Goal: Information Seeking & Learning: Check status

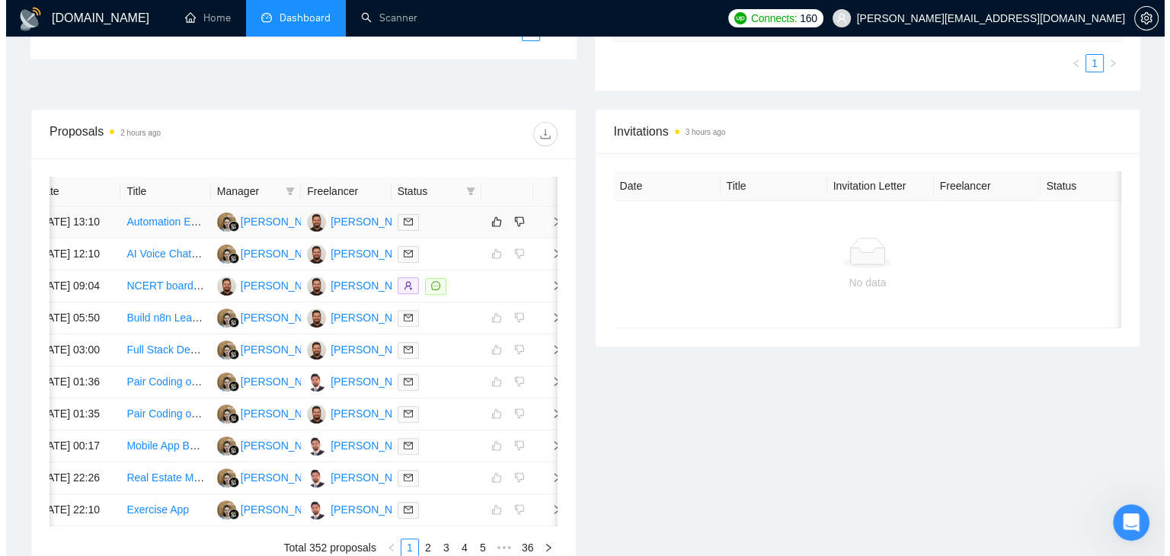
scroll to position [452, 0]
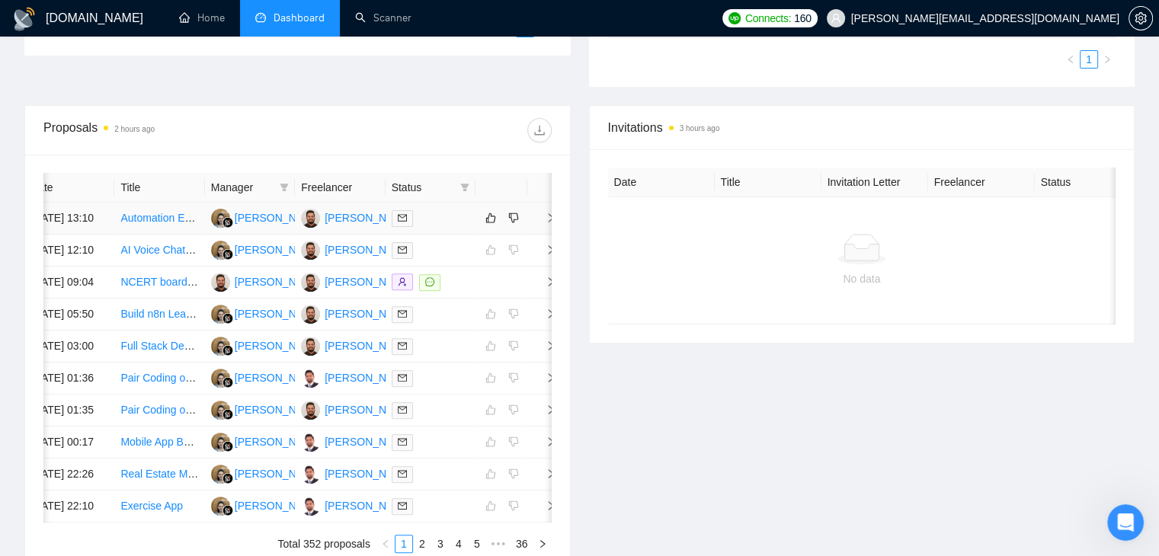
click at [546, 220] on icon "right" at bounding box center [551, 218] width 11 height 11
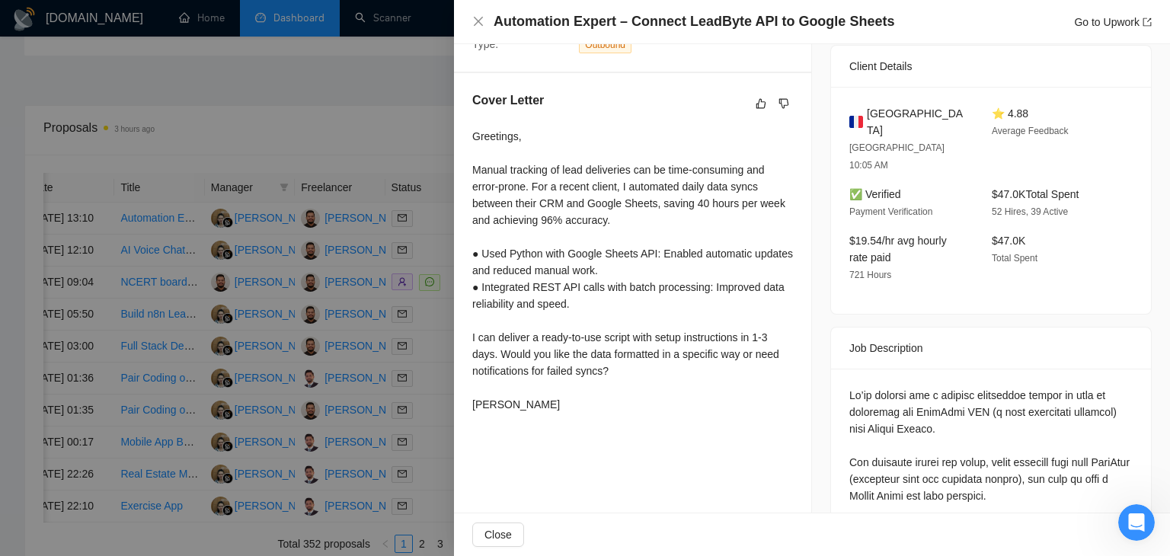
scroll to position [381, 0]
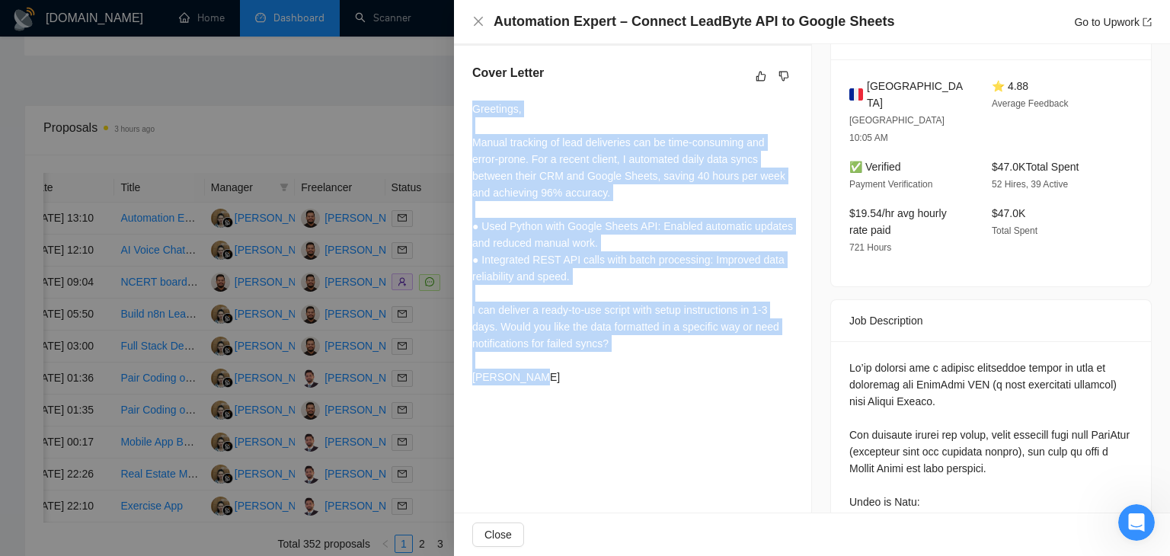
drag, startPoint x: 518, startPoint y: 399, endPoint x: 469, endPoint y: 106, distance: 296.8
click at [469, 106] on div "Cover Letter Greetings, Manual tracking of lead deliveries can be time-consumin…" at bounding box center [632, 228] width 357 height 364
click at [552, 143] on div "Greetings, Manual tracking of lead deliveries can be time-consuming and error-p…" at bounding box center [632, 243] width 321 height 285
drag, startPoint x: 482, startPoint y: 395, endPoint x: 472, endPoint y: 106, distance: 288.9
click at [472, 106] on div "Greetings, Manual tracking of lead deliveries can be time-consuming and error-p…" at bounding box center [632, 246] width 321 height 291
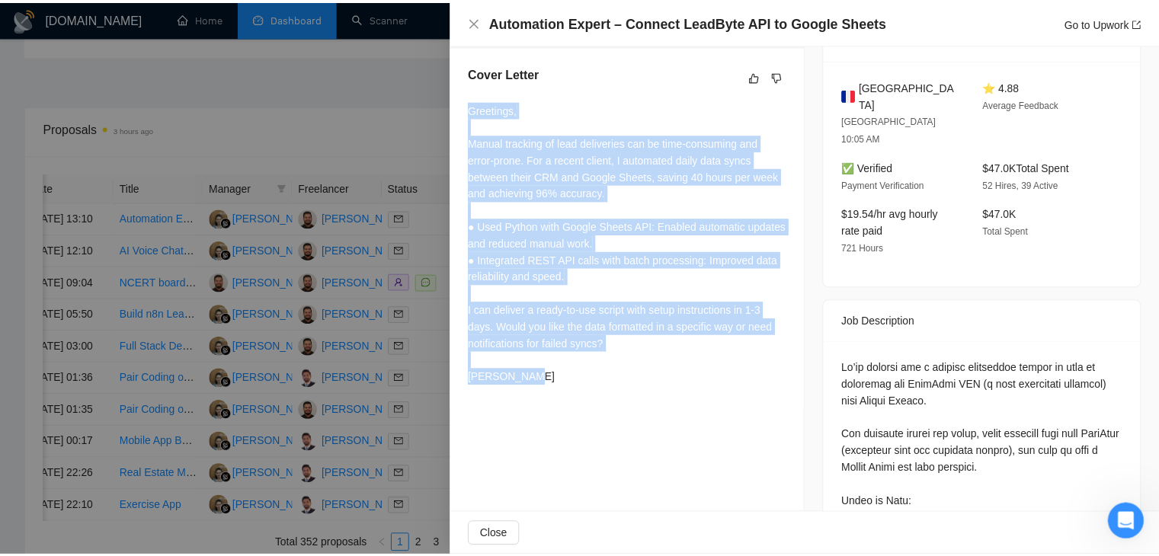
scroll to position [2096, 0]
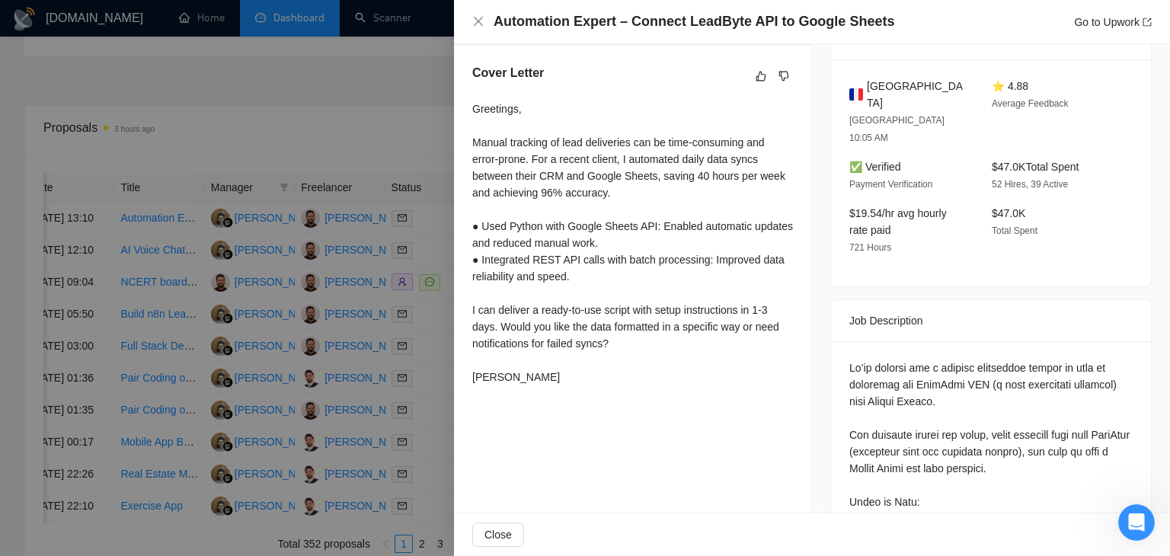
click at [284, 114] on div at bounding box center [585, 278] width 1170 height 556
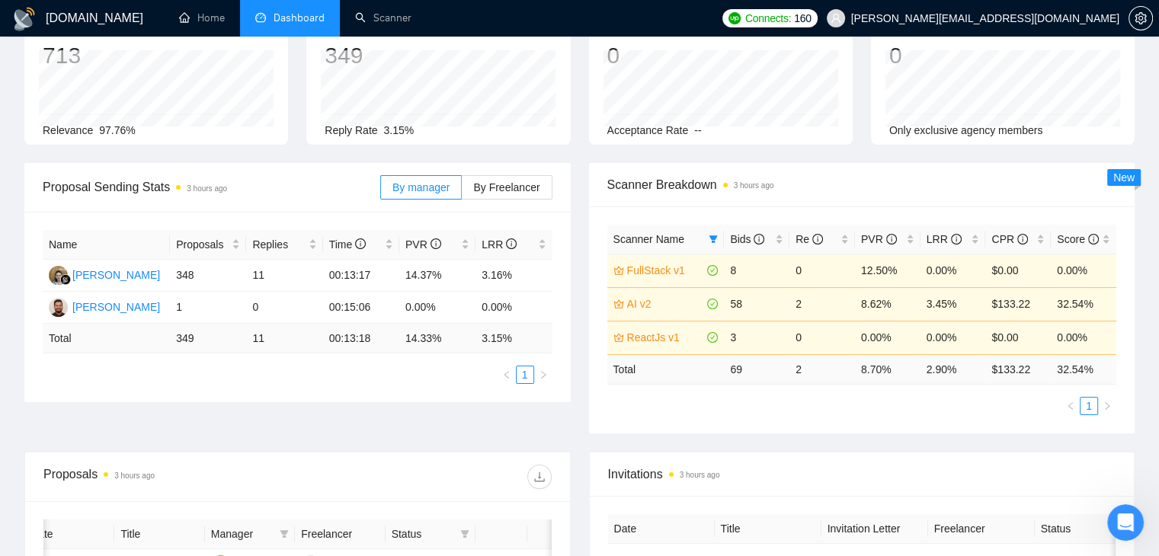
scroll to position [0, 0]
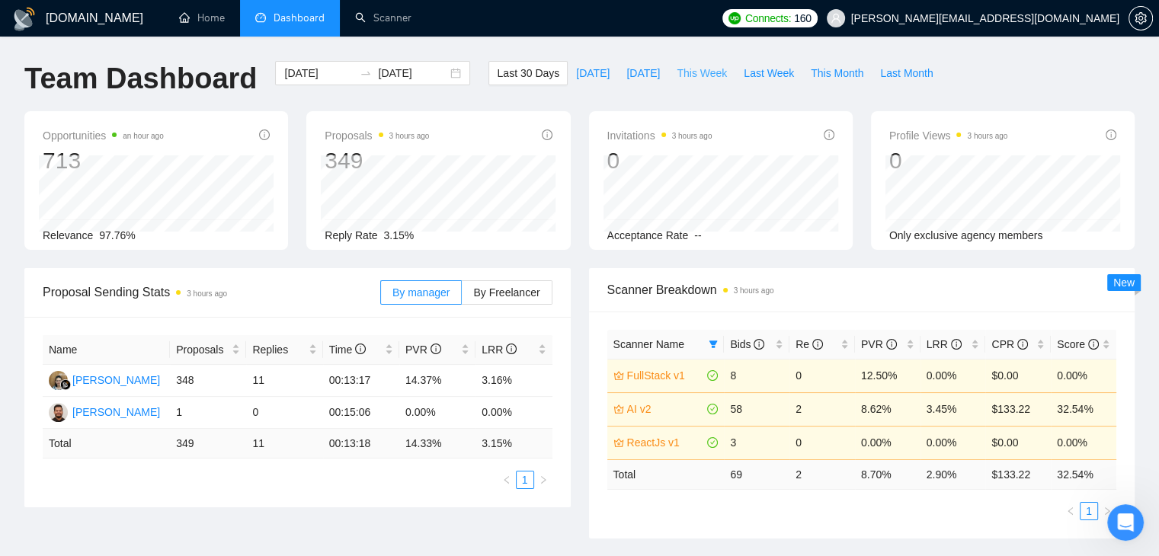
click at [677, 63] on button "This Week" at bounding box center [701, 73] width 67 height 24
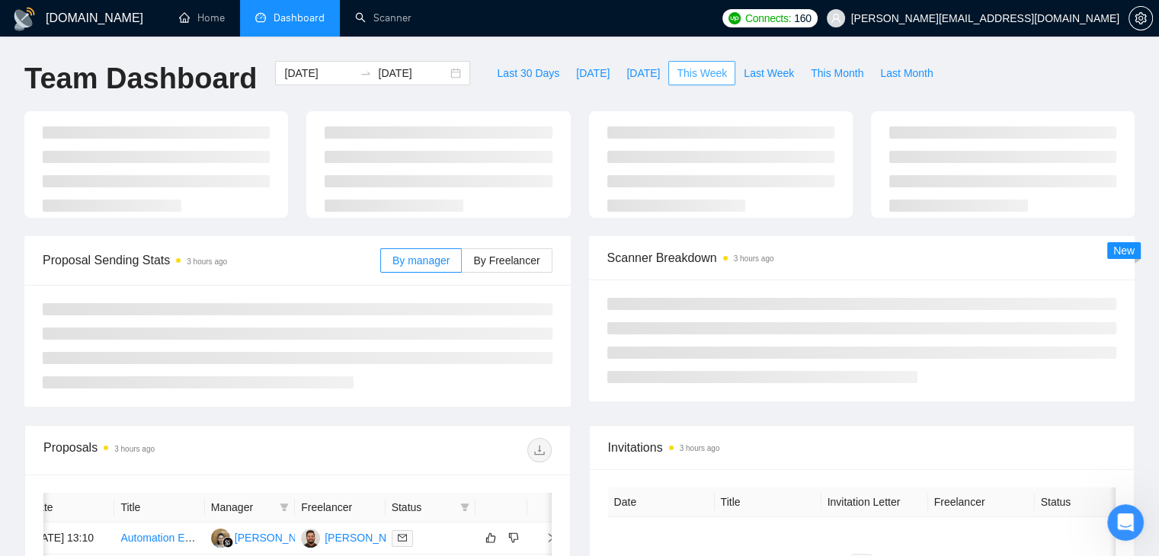
type input "[DATE]"
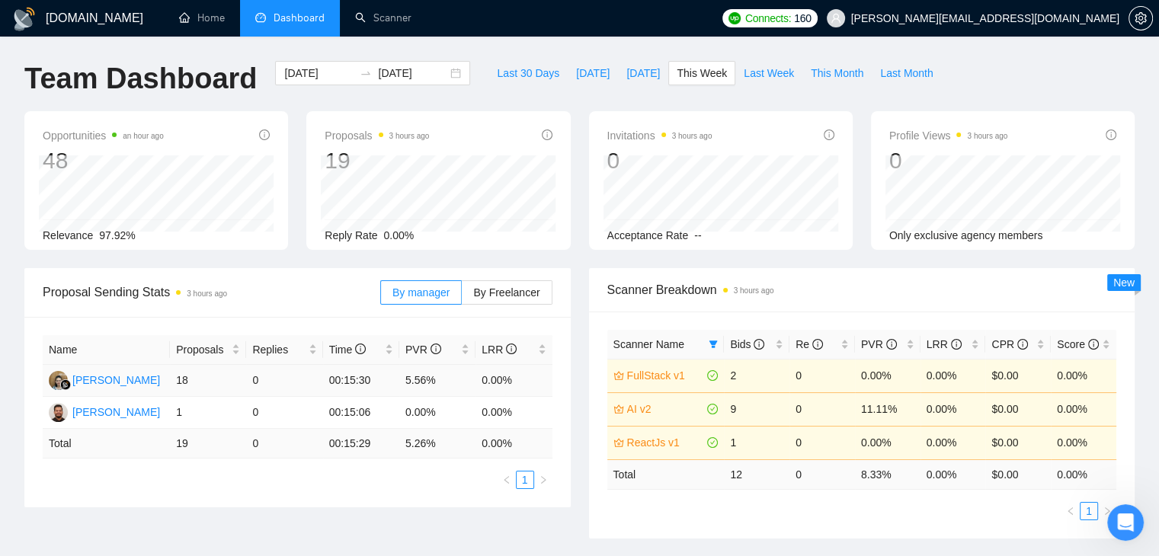
drag, startPoint x: 195, startPoint y: 376, endPoint x: 165, endPoint y: 379, distance: 29.8
click at [165, 379] on tr "[PERSON_NAME] 18 0 00:15:30 5.56% 0.00%" at bounding box center [298, 381] width 510 height 32
click at [195, 476] on ul "1" at bounding box center [298, 480] width 510 height 18
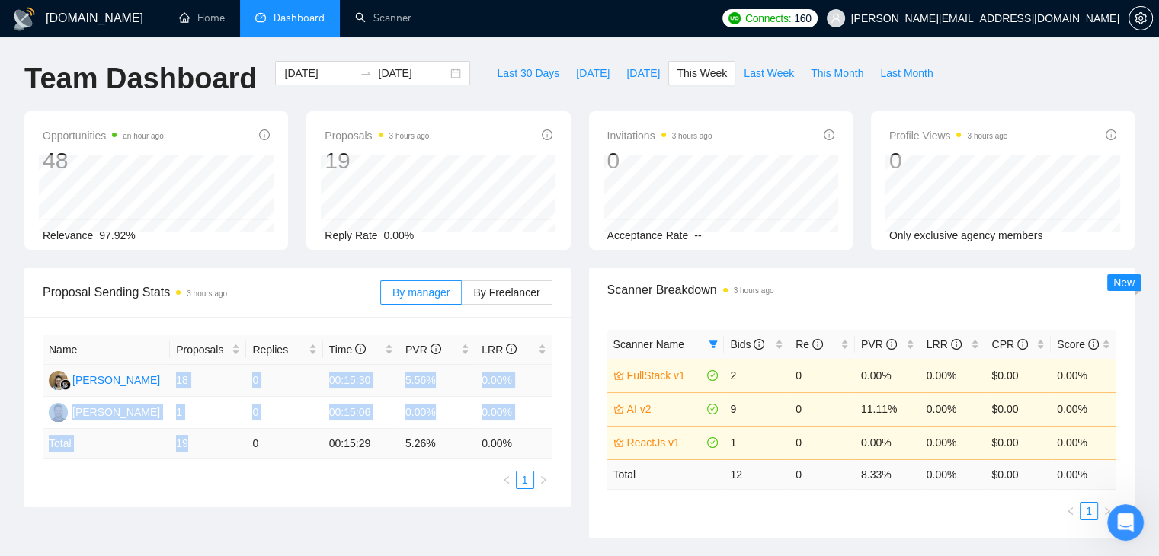
drag, startPoint x: 198, startPoint y: 451, endPoint x: 171, endPoint y: 365, distance: 90.4
click at [171, 365] on table "Name Proposals Replies Time PVR LRR Endang Susilowati 18 0 00:15:30 5.56% 0.00%…" at bounding box center [298, 396] width 510 height 123
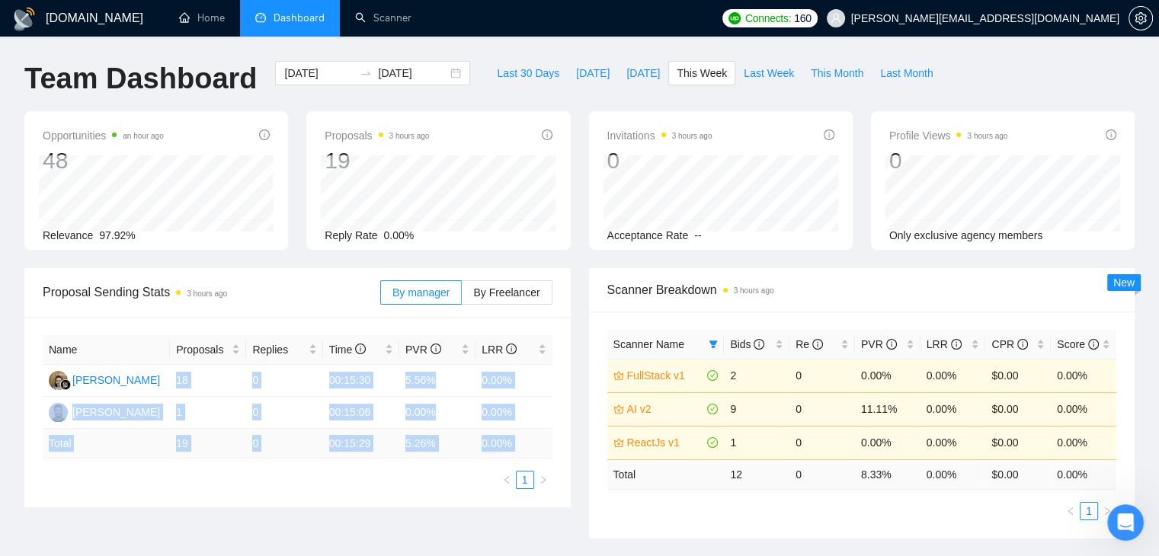
drag, startPoint x: 172, startPoint y: 374, endPoint x: 194, endPoint y: 468, distance: 96.3
click at [194, 468] on div "Name Proposals Replies Time PVR LRR Endang Susilowati 18 0 00:15:30 5.56% 0.00%…" at bounding box center [298, 412] width 510 height 154
click at [196, 482] on ul "1" at bounding box center [298, 480] width 510 height 18
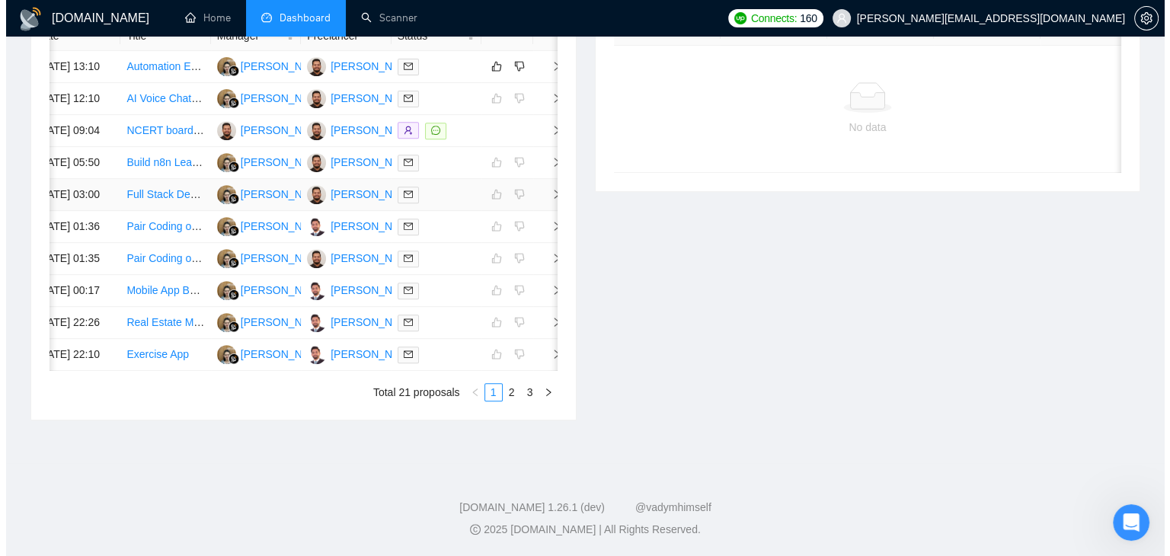
scroll to position [528, 0]
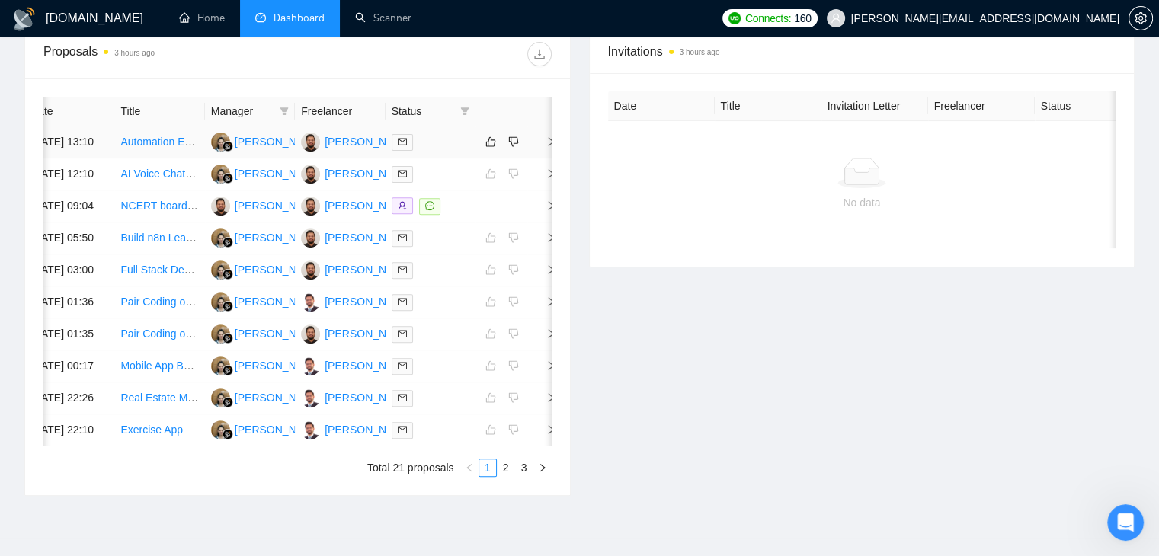
click at [542, 154] on td at bounding box center [542, 142] width 30 height 32
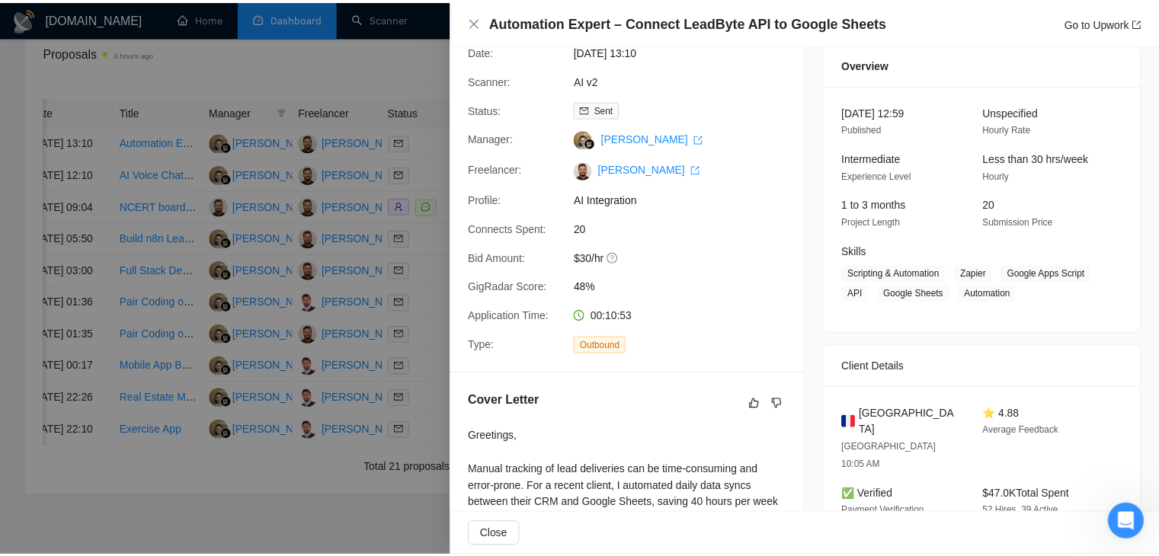
scroll to position [0, 0]
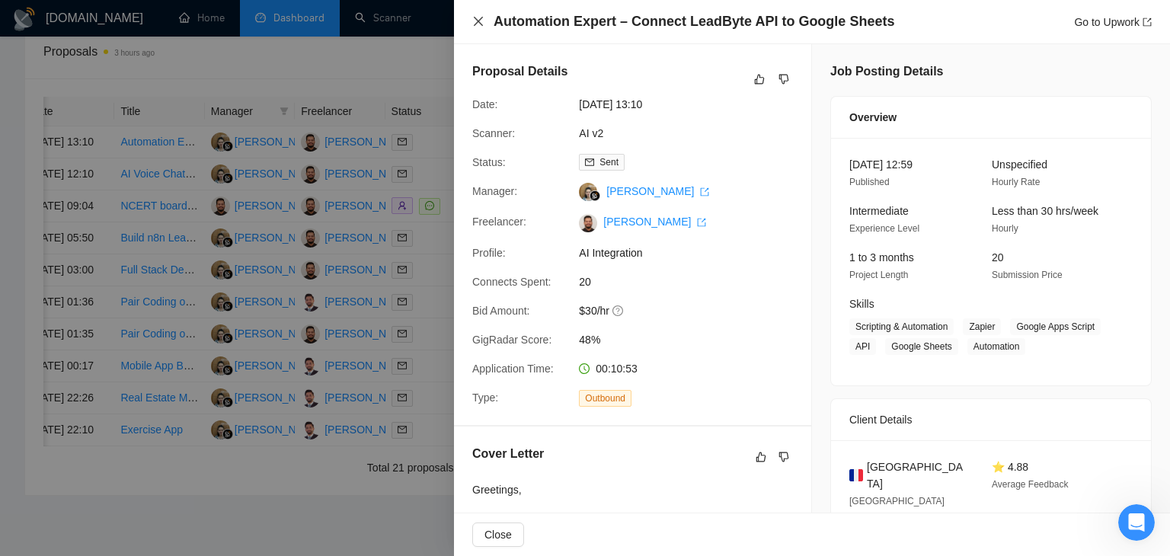
click at [482, 27] on icon "close" at bounding box center [478, 21] width 12 height 12
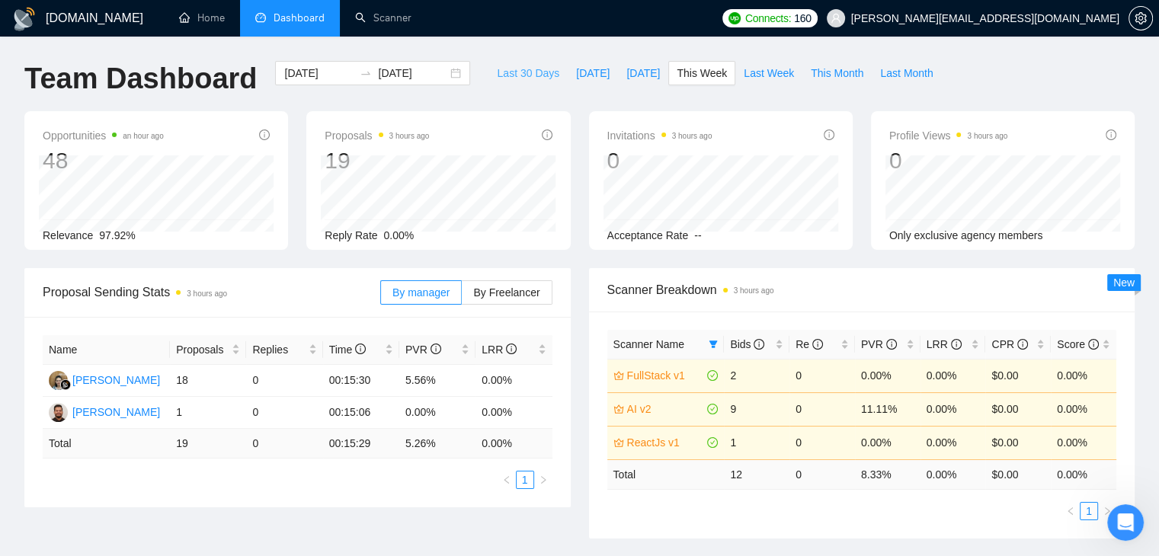
click at [511, 78] on span "Last 30 Days" at bounding box center [528, 73] width 62 height 17
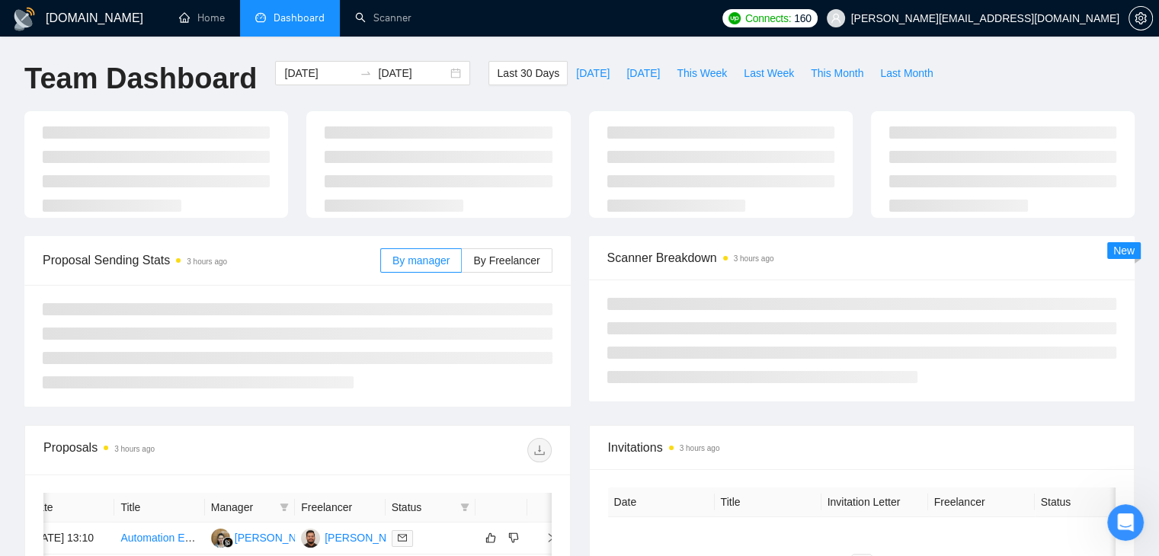
type input "[DATE]"
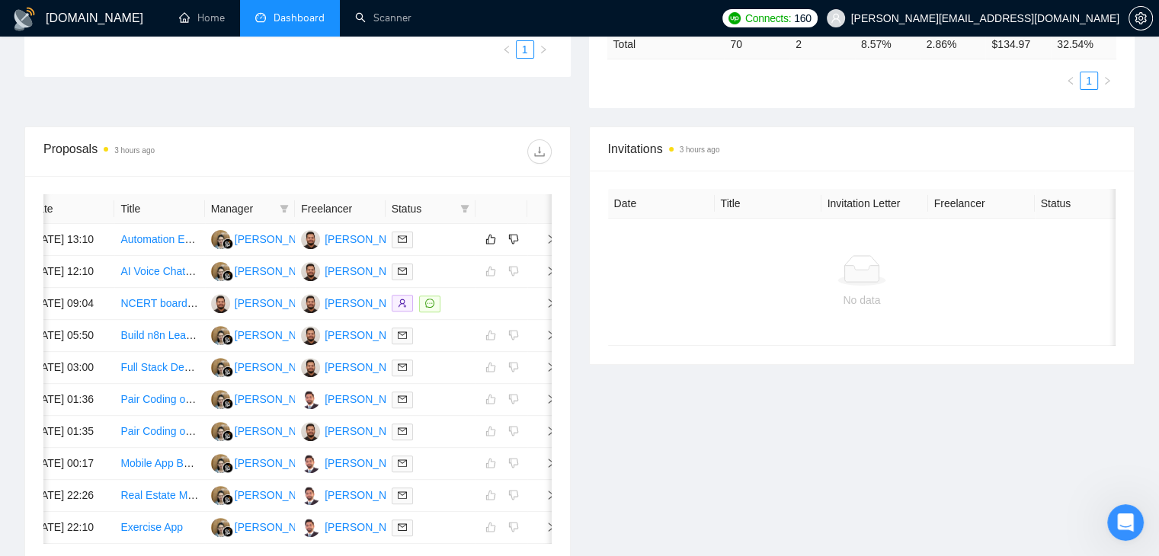
scroll to position [457, 0]
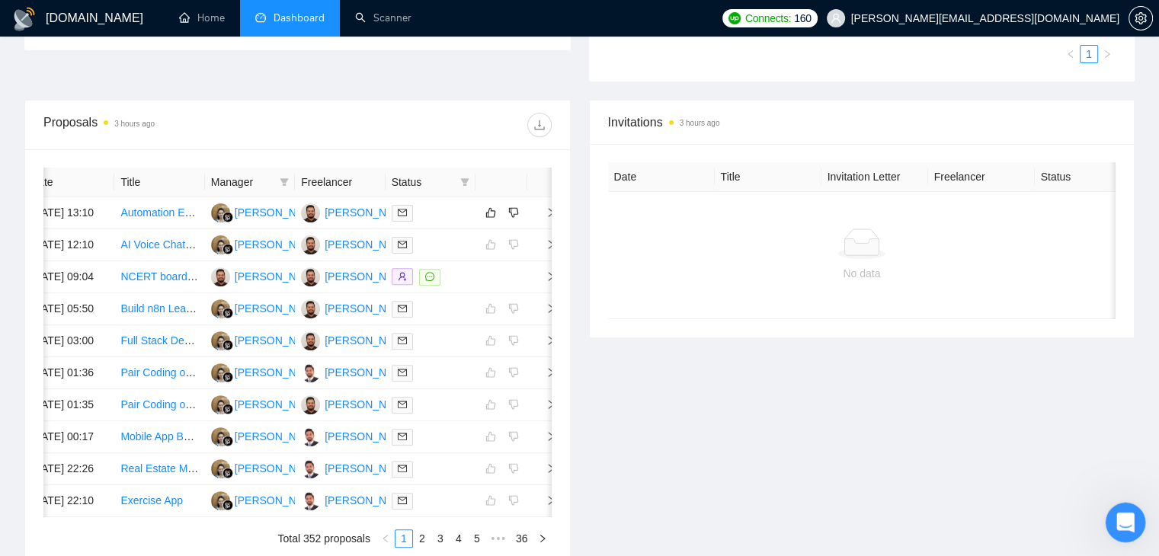
click at [1131, 520] on icon "Open Intercom Messenger" at bounding box center [1123, 520] width 25 height 25
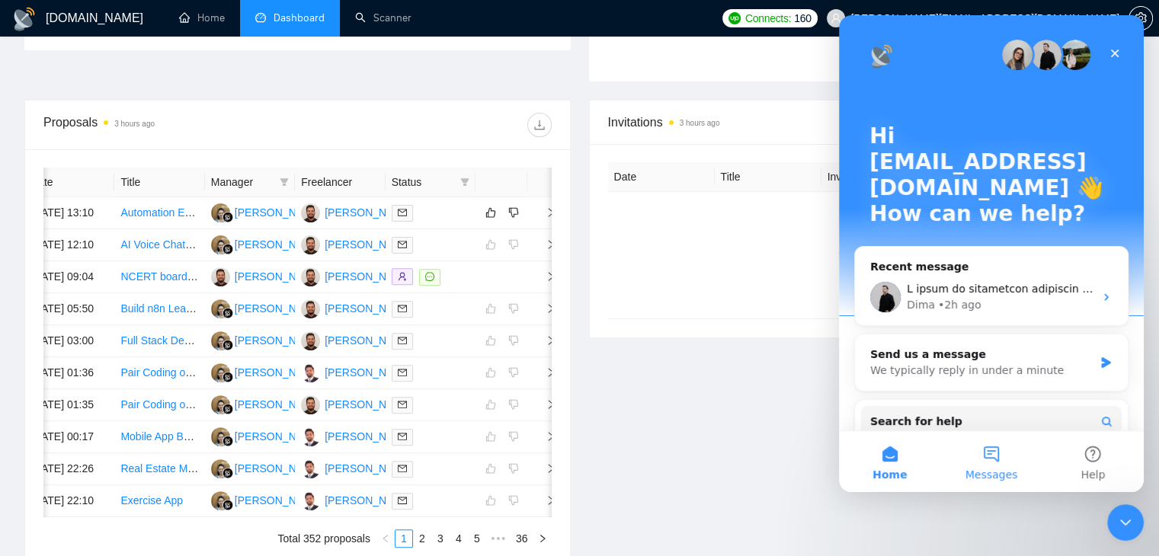
click at [1002, 448] on button "Messages" at bounding box center [990, 461] width 101 height 61
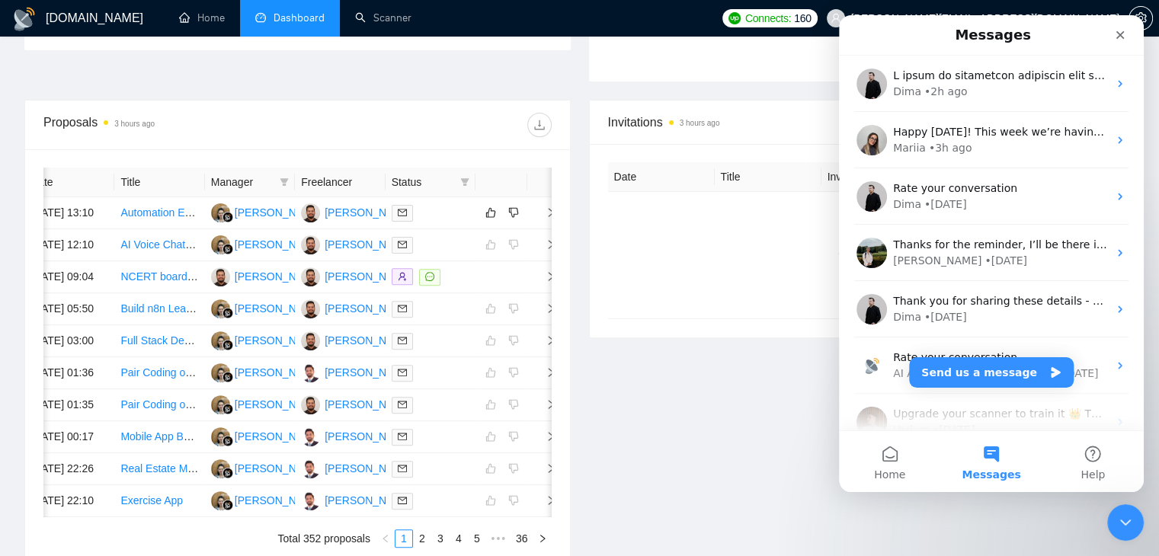
click at [625, 389] on div "Invitations 3 hours ago Date Title Invitation Letter Freelancer Status No data" at bounding box center [862, 333] width 565 height 467
click at [1119, 42] on div "Close" at bounding box center [1119, 34] width 27 height 27
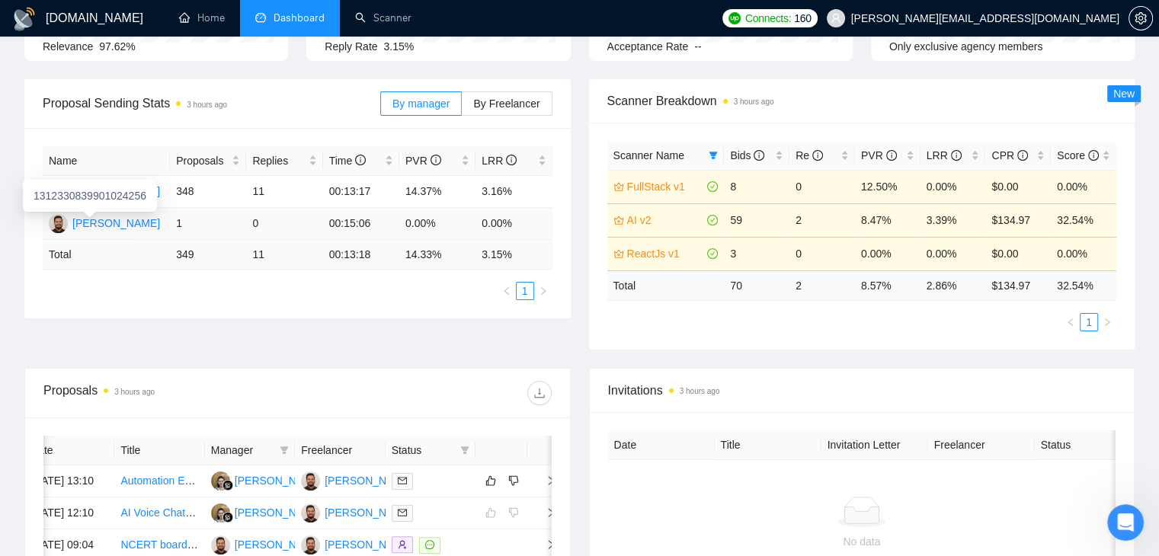
scroll to position [152, 0]
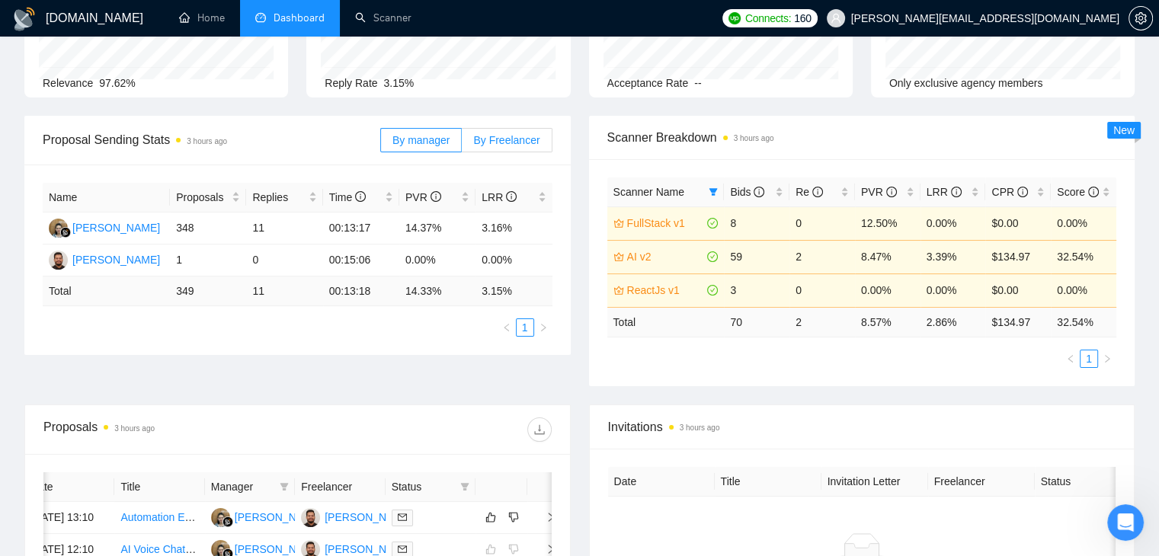
click at [519, 143] on span "By Freelancer" at bounding box center [506, 140] width 66 height 12
click at [462, 144] on input "By Freelancer" at bounding box center [462, 144] width 0 height 0
drag, startPoint x: 168, startPoint y: 229, endPoint x: 196, endPoint y: 226, distance: 28.4
click at [196, 226] on tr "[PERSON_NAME] 324 11 00:13:10 14.81% 3.40%" at bounding box center [298, 229] width 510 height 32
drag, startPoint x: 249, startPoint y: 226, endPoint x: 308, endPoint y: 226, distance: 58.7
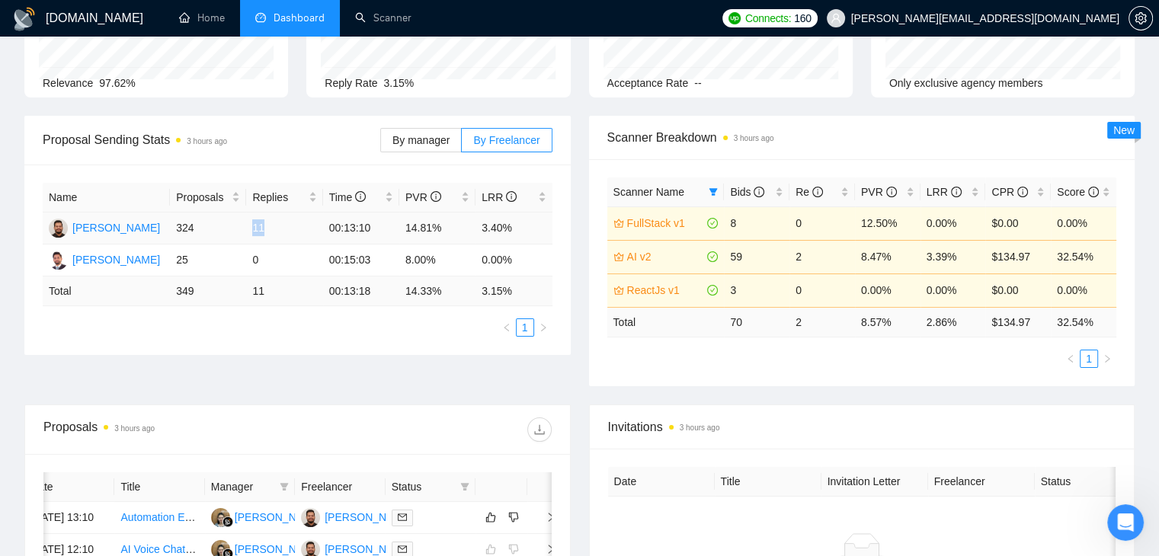
click at [303, 226] on td "11" at bounding box center [284, 229] width 76 height 32
click at [366, 229] on td "00:13:10" at bounding box center [361, 229] width 76 height 32
drag, startPoint x: 323, startPoint y: 229, endPoint x: 474, endPoint y: 235, distance: 151.0
click at [474, 235] on tr "[PERSON_NAME] 324 11 00:13:10 14.81% 3.40%" at bounding box center [298, 229] width 510 height 32
click at [449, 260] on td "8.00%" at bounding box center [437, 261] width 76 height 32
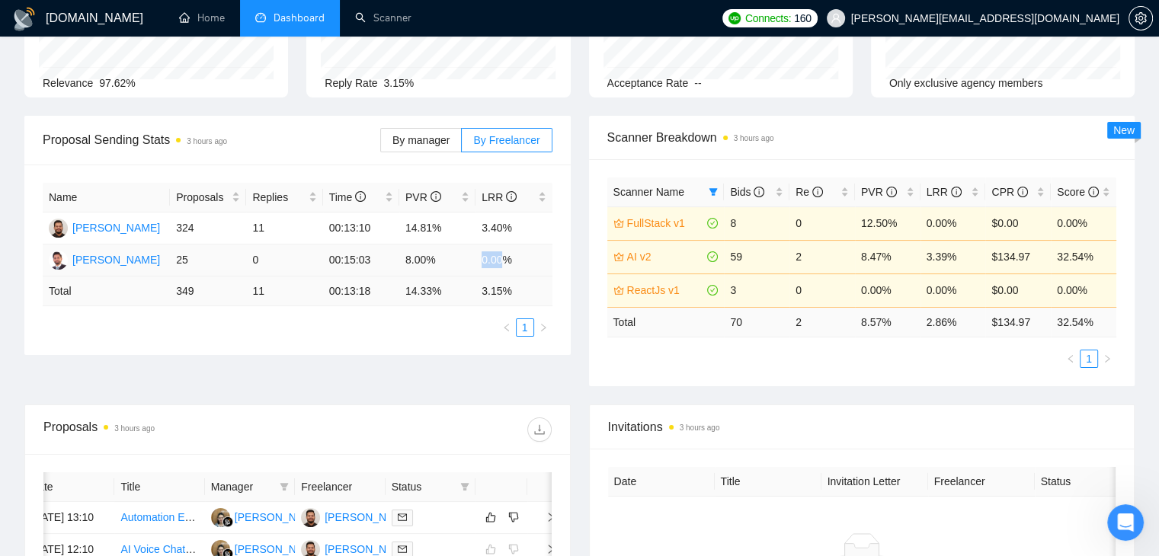
drag, startPoint x: 449, startPoint y: 260, endPoint x: 504, endPoint y: 266, distance: 56.0
click at [504, 266] on tr "[PERSON_NAME] 25 0 00:15:03 8.00% 0.00%" at bounding box center [298, 261] width 510 height 32
click at [399, 339] on div "Name Proposals Replies Time PVR LRR [PERSON_NAME] 324 11 00:13:10 14.81% 3.40% …" at bounding box center [297, 260] width 546 height 190
drag, startPoint x: 401, startPoint y: 291, endPoint x: 516, endPoint y: 306, distance: 116.0
click at [516, 306] on tr "Total 349 11 00:13:18 14.33 % 3.15 %" at bounding box center [298, 292] width 510 height 30
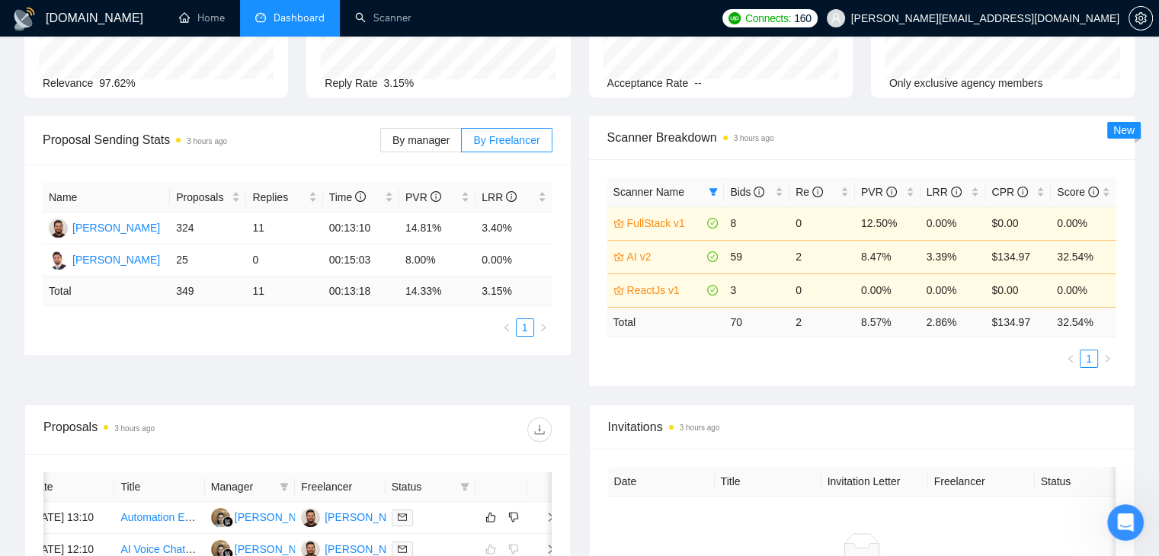
click at [453, 334] on ul "1" at bounding box center [298, 328] width 510 height 18
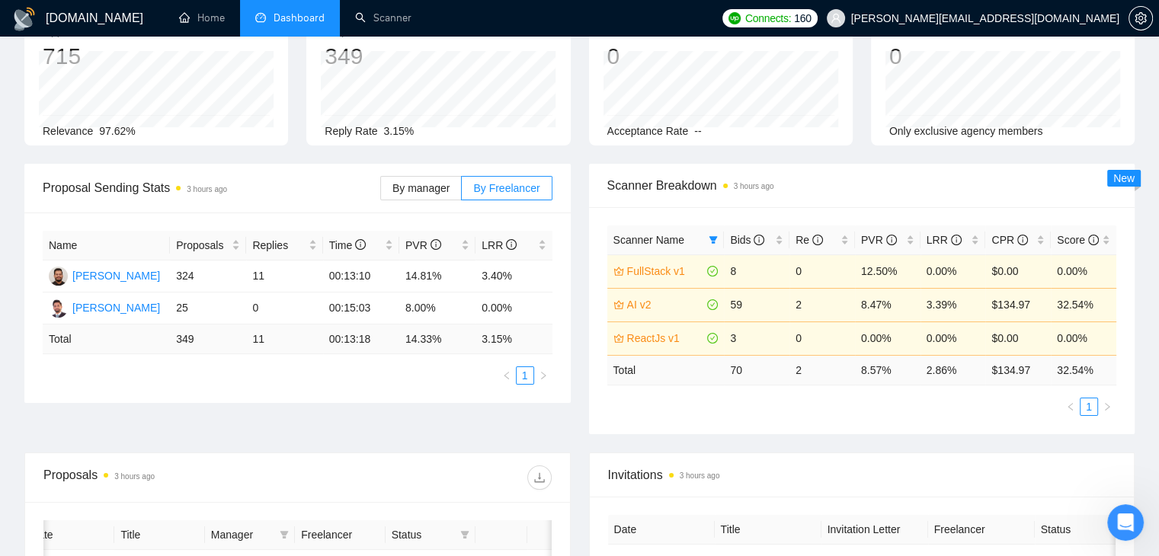
scroll to position [97, 0]
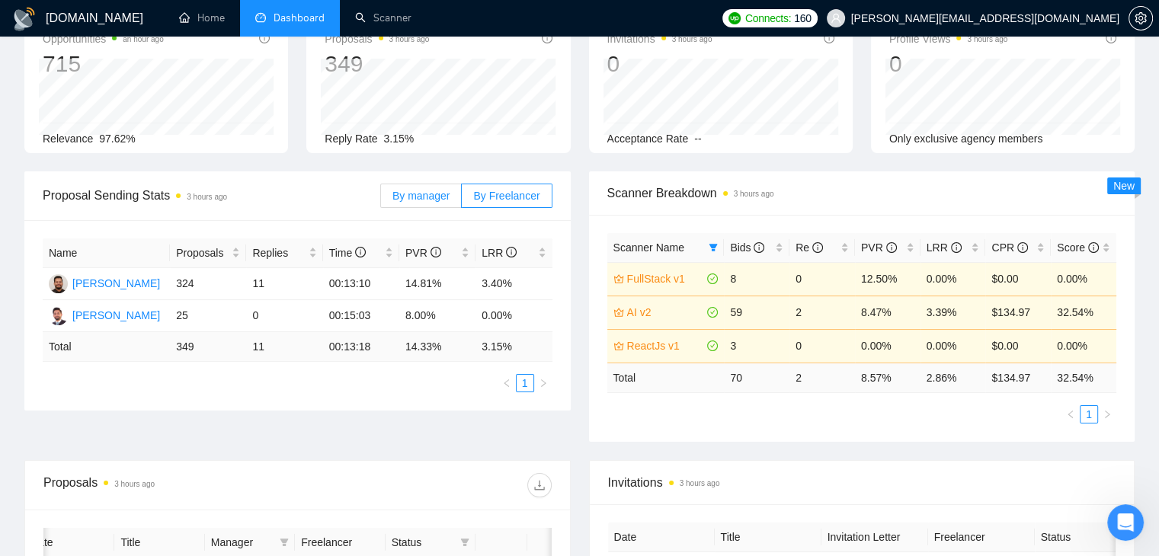
click at [430, 193] on span "By manager" at bounding box center [420, 196] width 57 height 12
click at [381, 200] on input "By manager" at bounding box center [381, 200] width 0 height 0
click at [502, 190] on span "By Freelancer" at bounding box center [506, 196] width 66 height 12
click at [462, 200] on input "By Freelancer" at bounding box center [462, 200] width 0 height 0
click at [447, 191] on span "By manager" at bounding box center [420, 196] width 57 height 12
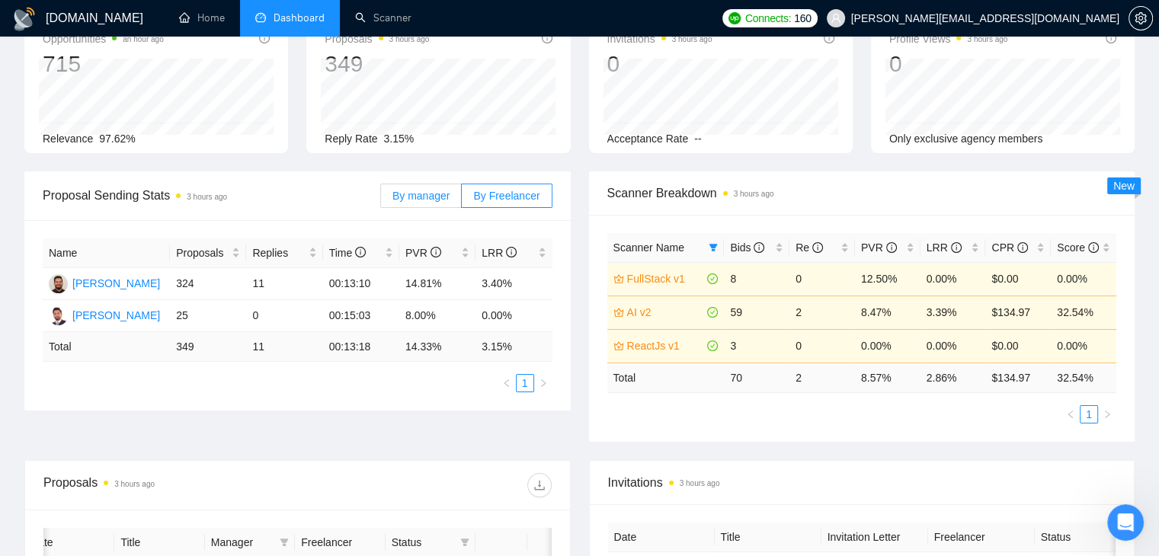
click at [381, 200] on input "By manager" at bounding box center [381, 200] width 0 height 0
click at [508, 200] on span "By Freelancer" at bounding box center [506, 196] width 66 height 12
click at [462, 200] on input "By Freelancer" at bounding box center [462, 200] width 0 height 0
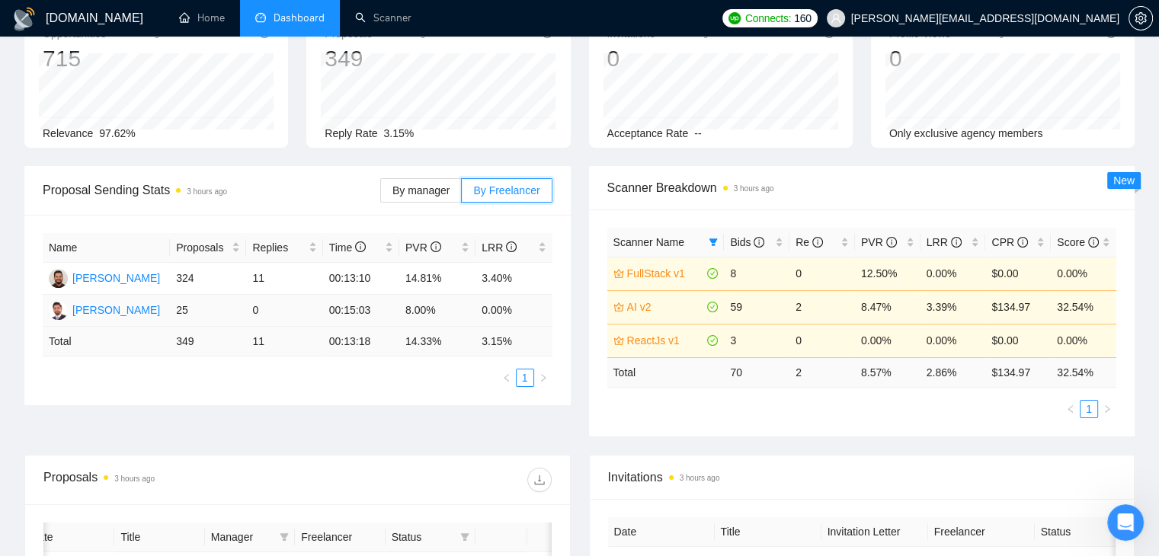
scroll to position [76, 0]
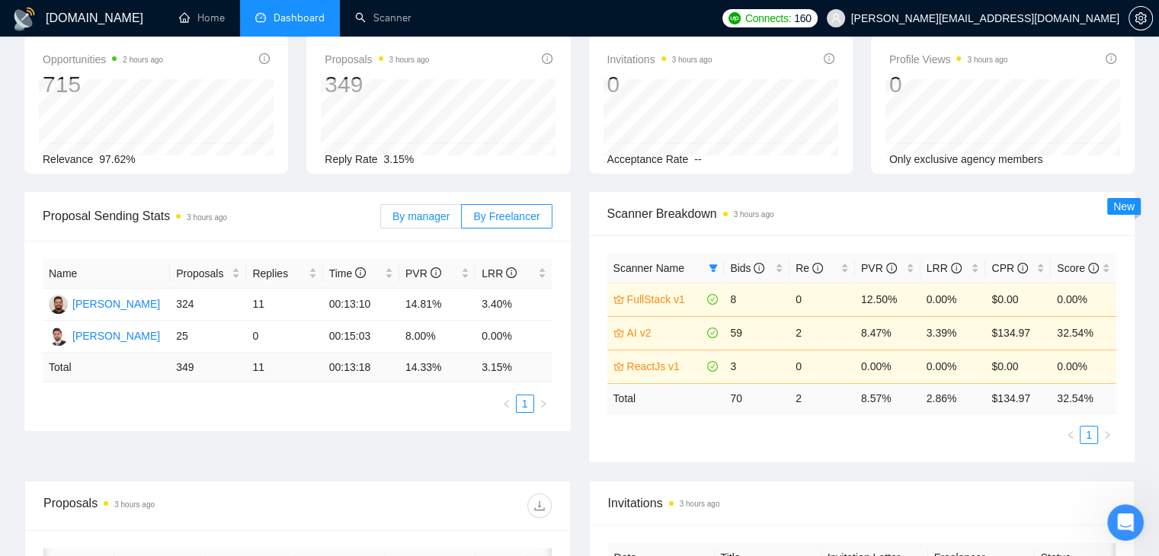
click at [415, 215] on span "By manager" at bounding box center [420, 216] width 57 height 12
click at [381, 220] on input "By manager" at bounding box center [381, 220] width 0 height 0
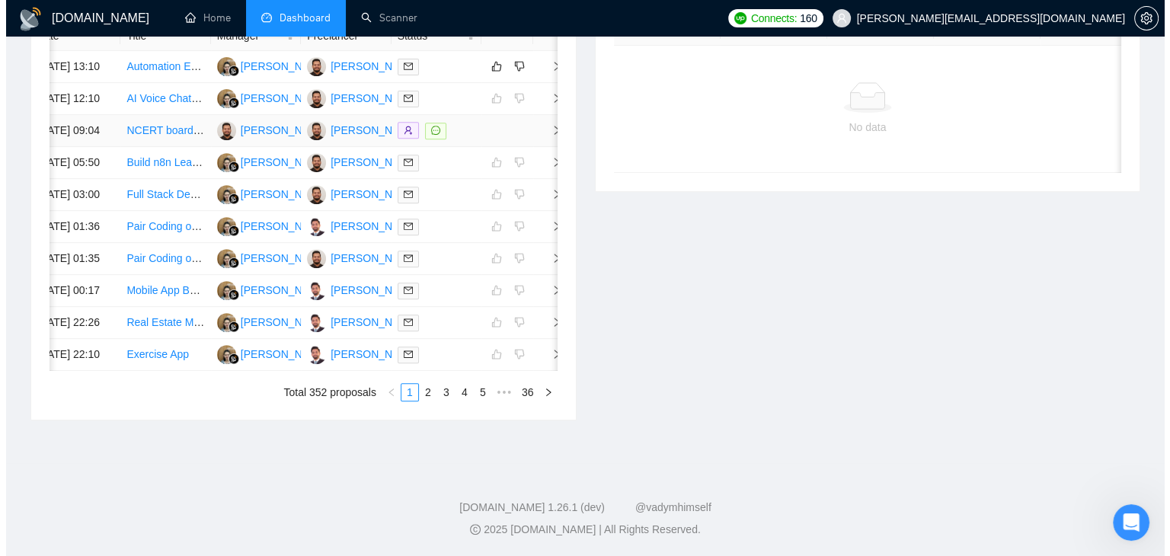
scroll to position [610, 0]
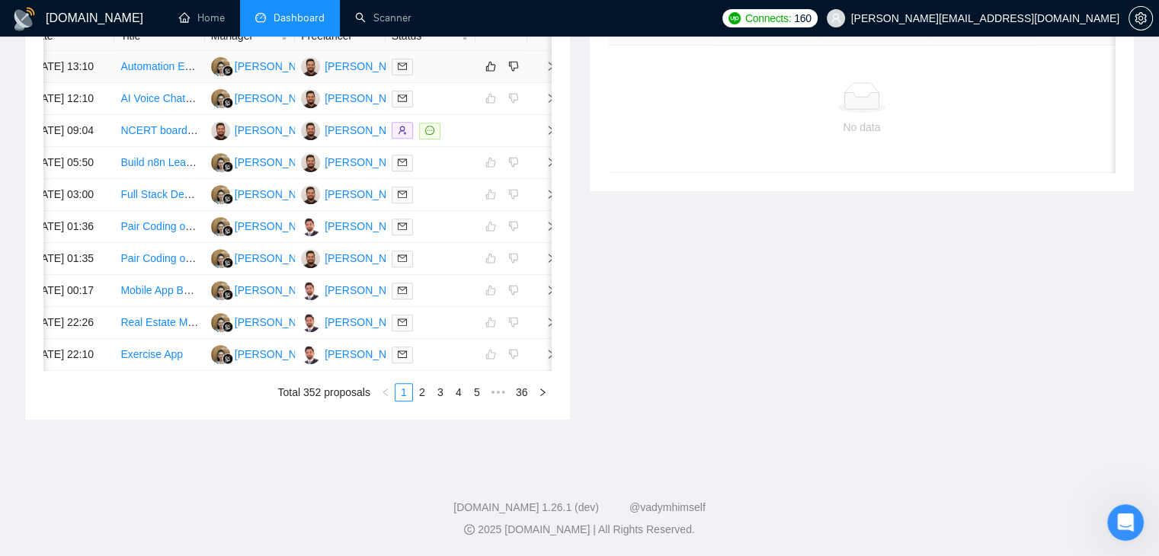
click at [549, 68] on icon "right" at bounding box center [551, 66] width 11 height 11
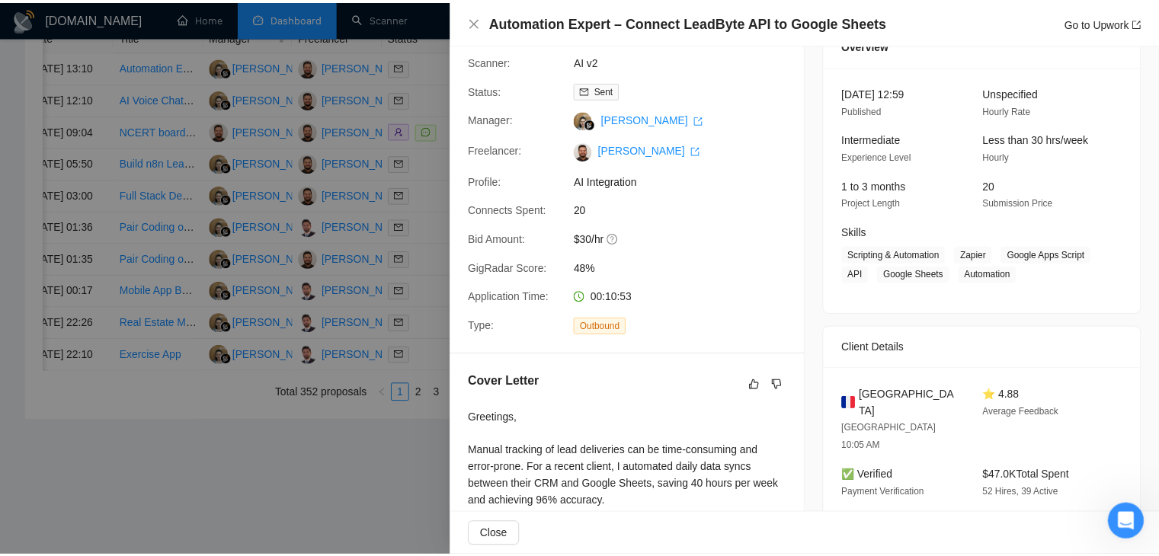
scroll to position [0, 0]
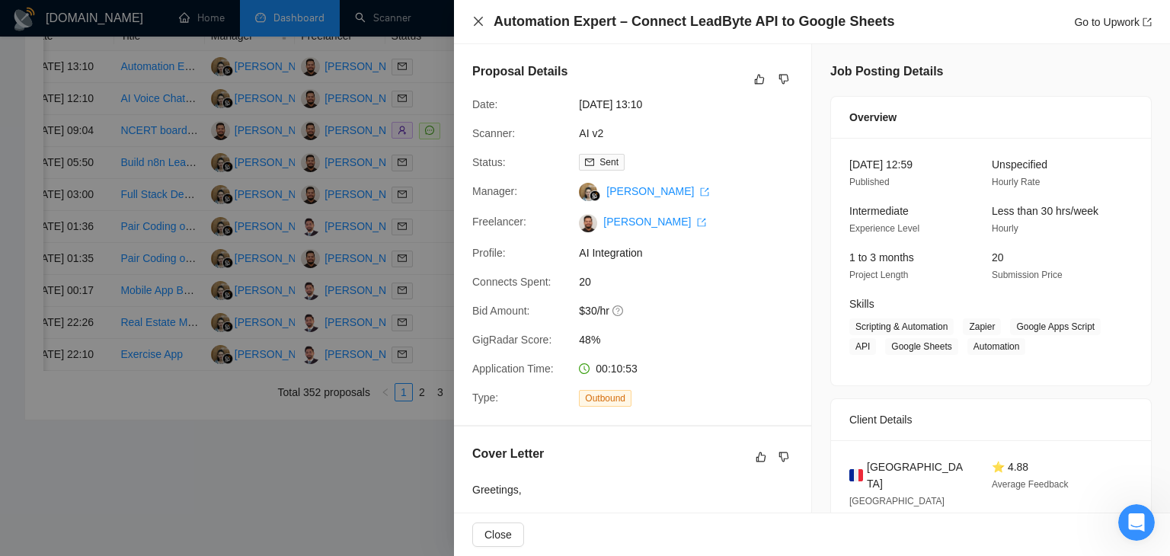
click at [482, 19] on icon "close" at bounding box center [478, 21] width 9 height 9
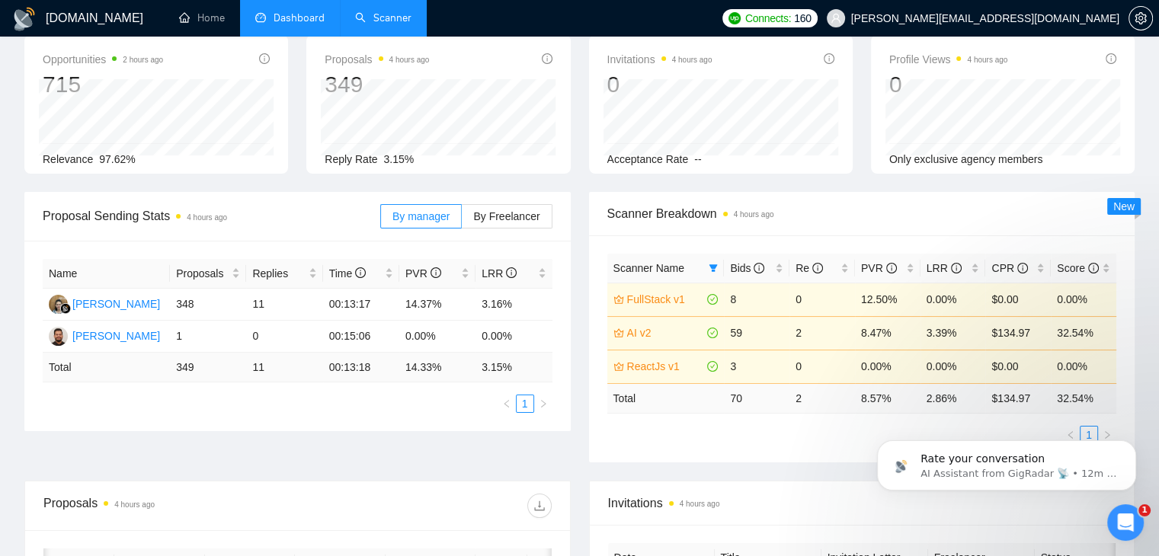
click at [365, 18] on link "Scanner" at bounding box center [383, 17] width 56 height 13
